Goal: Information Seeking & Learning: Learn about a topic

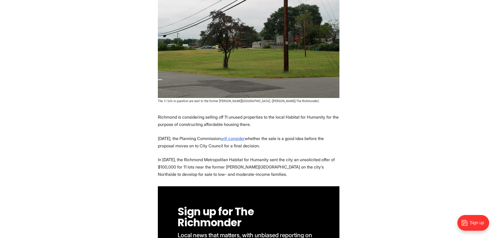
scroll to position [157, 0]
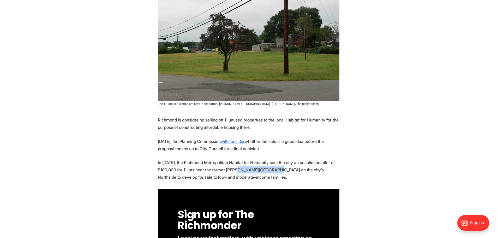
drag, startPoint x: 227, startPoint y: 159, endPoint x: 258, endPoint y: 160, distance: 31.3
click at [258, 160] on p "In April 2024, the Richmond Metropolitan Habitat for Humanity sent the city an …" at bounding box center [249, 170] width 182 height 22
drag, startPoint x: 225, startPoint y: 158, endPoint x: 268, endPoint y: 157, distance: 43.6
click at [268, 159] on p "In April 2024, the Richmond Metropolitan Habitat for Humanity sent the city an …" at bounding box center [249, 170] width 182 height 22
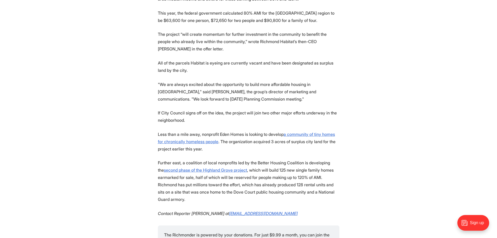
scroll to position [600, 0]
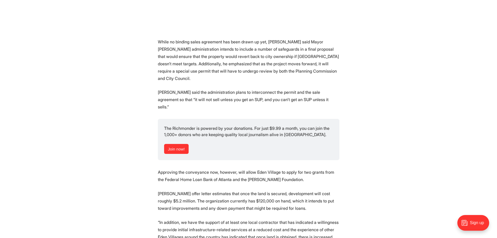
scroll to position [861, 0]
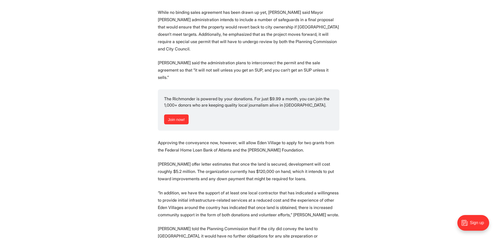
drag, startPoint x: 240, startPoint y: 114, endPoint x: 302, endPoint y: 112, distance: 61.6
click at [302, 139] on p "Approving the conveyance now, however, will allow Eden Village to apply for two…" at bounding box center [249, 146] width 182 height 15
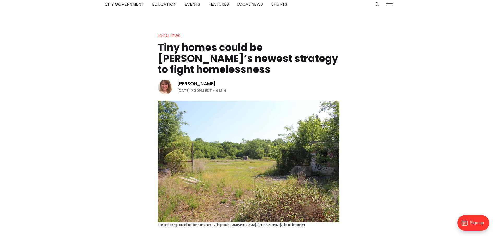
scroll to position [0, 0]
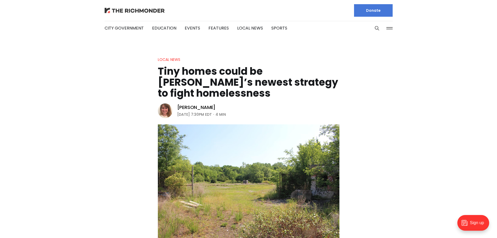
click at [110, 9] on img at bounding box center [135, 10] width 60 height 5
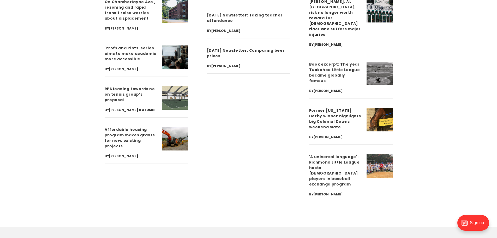
scroll to position [1878, 0]
